Goal: Task Accomplishment & Management: Manage account settings

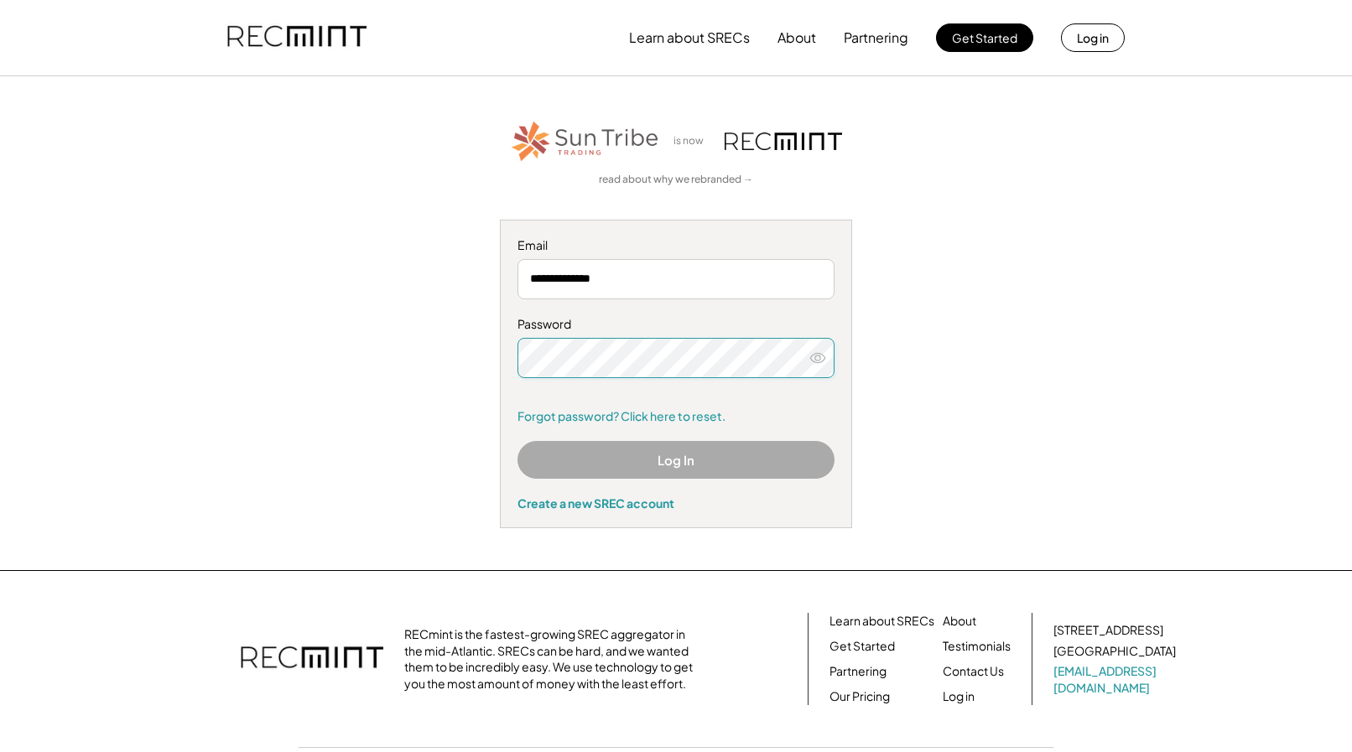
click at [631, 465] on button "Log In" at bounding box center [675, 460] width 317 height 38
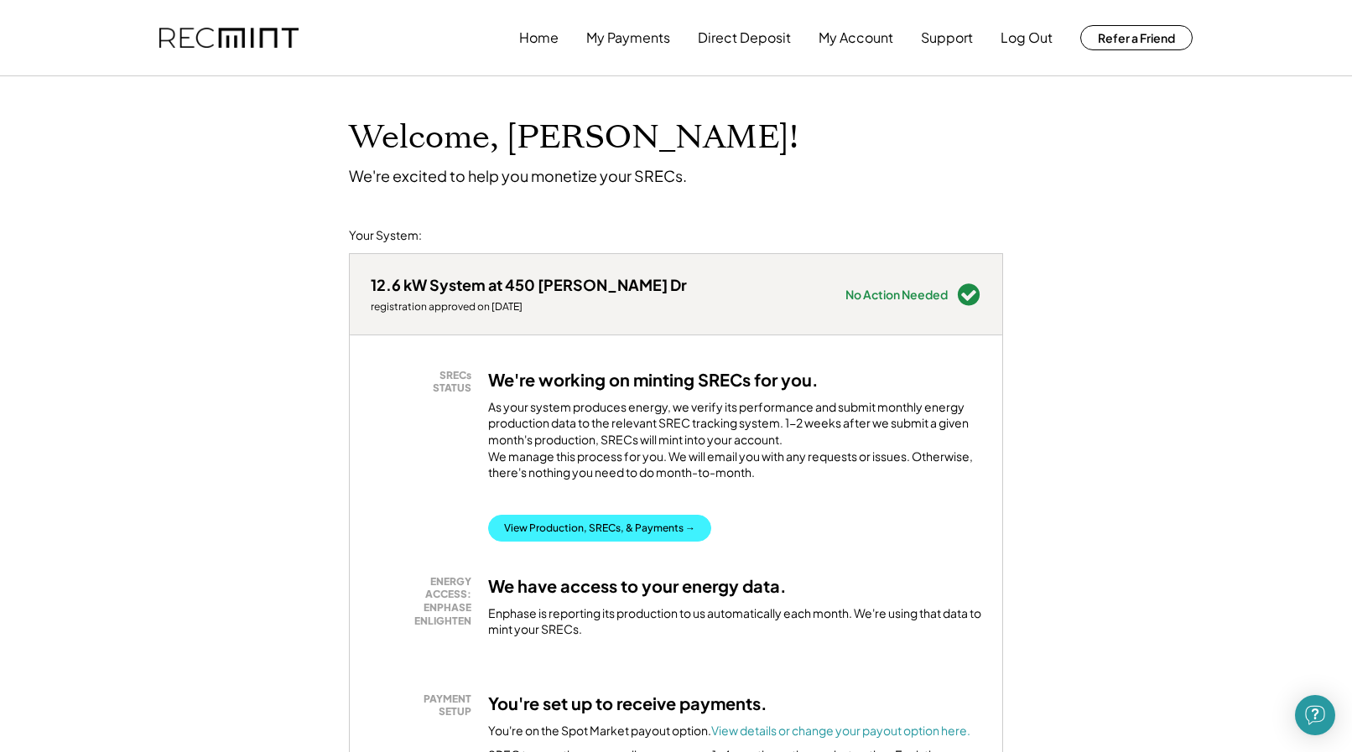
click at [627, 542] on button "View Production, SRECs, & Payments →" at bounding box center [599, 528] width 223 height 27
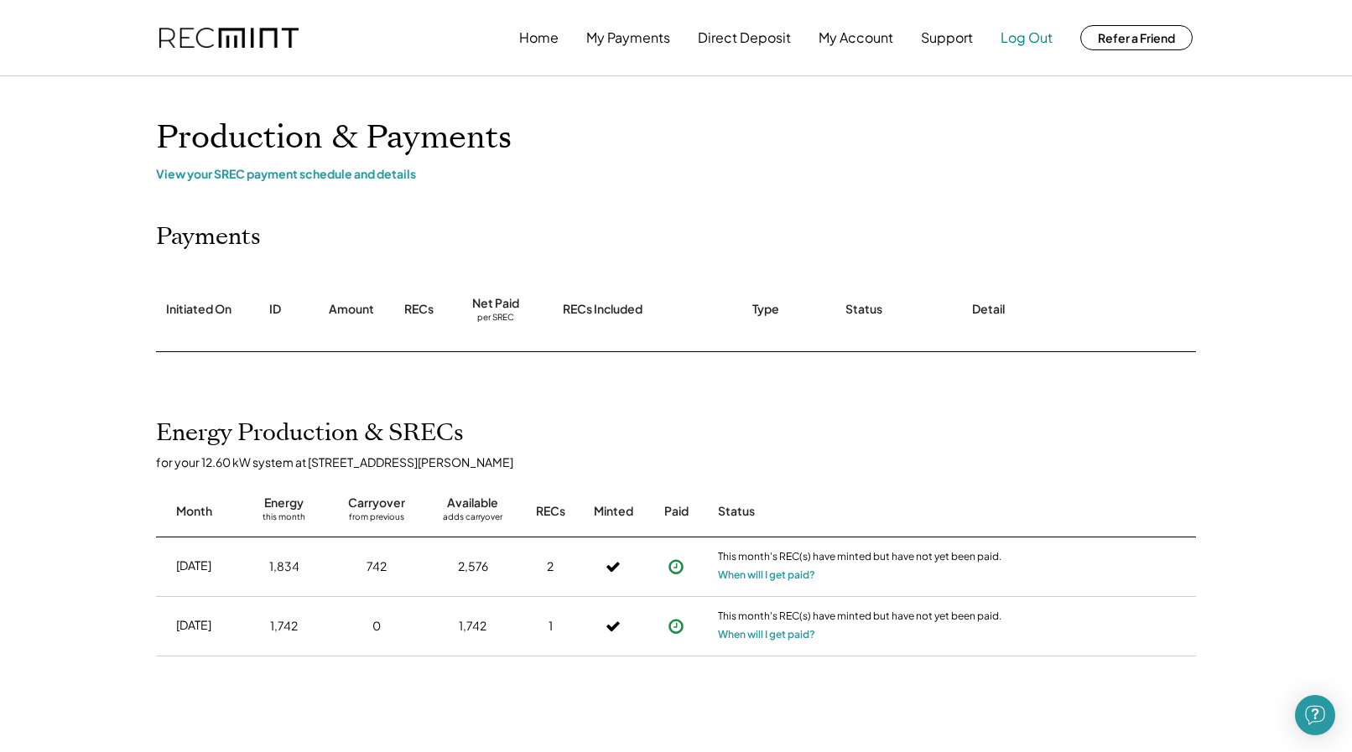
click at [1020, 44] on button "Log Out" at bounding box center [1027, 38] width 52 height 34
